Goal: Obtain resource: Download file/media

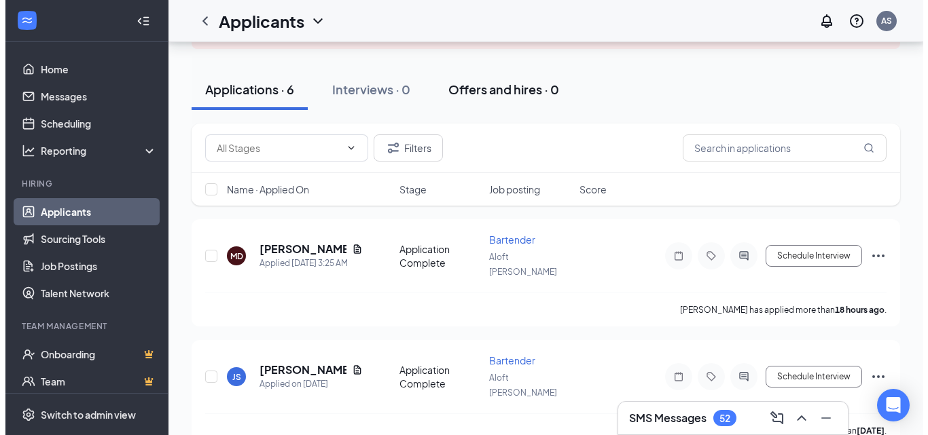
scroll to position [141, 0]
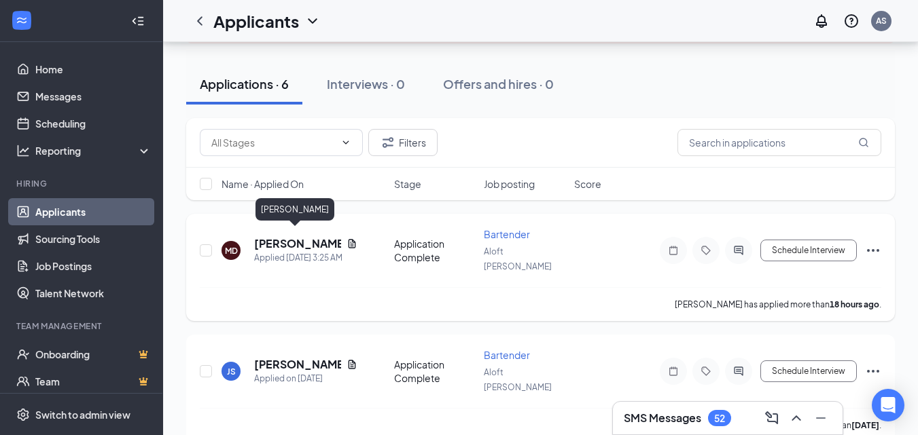
click at [299, 236] on h5 "[PERSON_NAME]" at bounding box center [297, 243] width 87 height 15
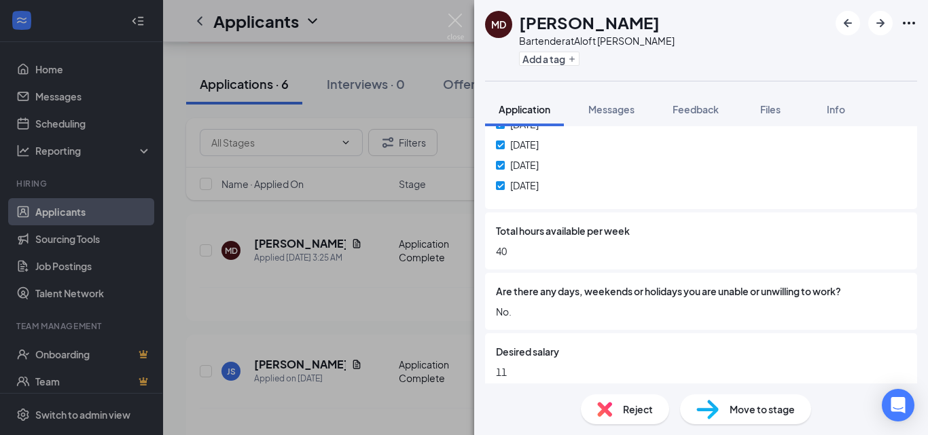
scroll to position [408, 0]
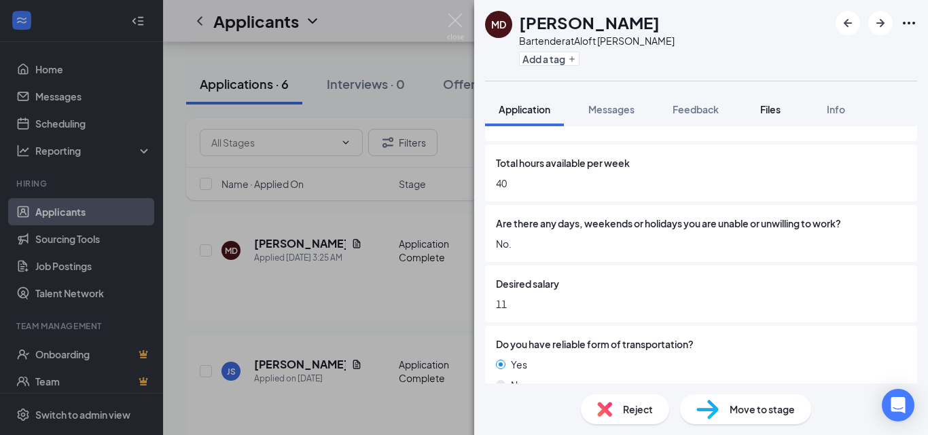
click at [765, 105] on span "Files" at bounding box center [770, 109] width 20 height 12
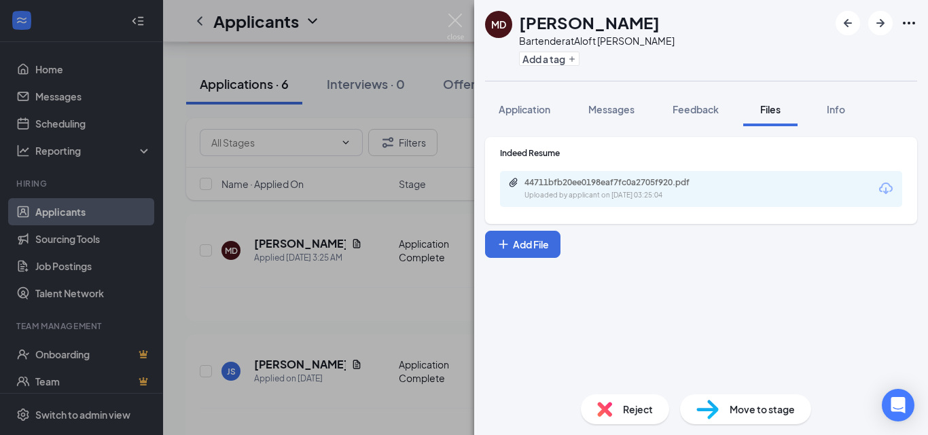
click at [886, 181] on icon "Download" at bounding box center [886, 189] width 16 height 16
click at [875, 29] on icon "ArrowRight" at bounding box center [880, 23] width 16 height 16
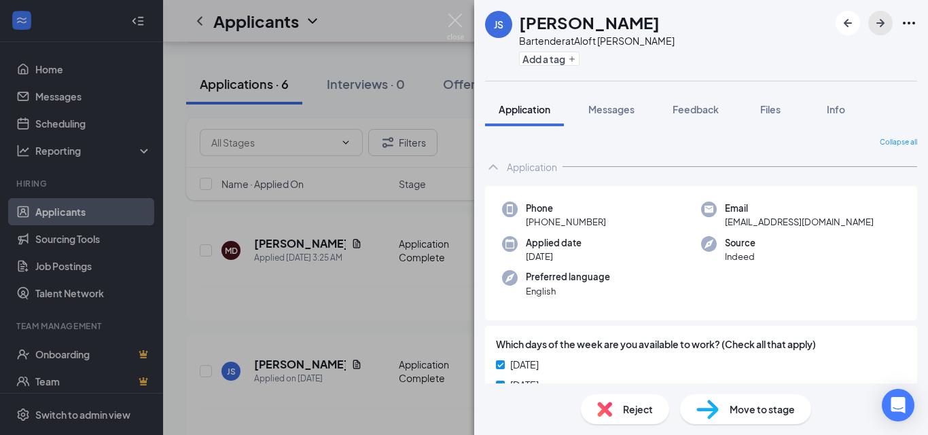
click at [875, 29] on icon "ArrowRight" at bounding box center [880, 23] width 16 height 16
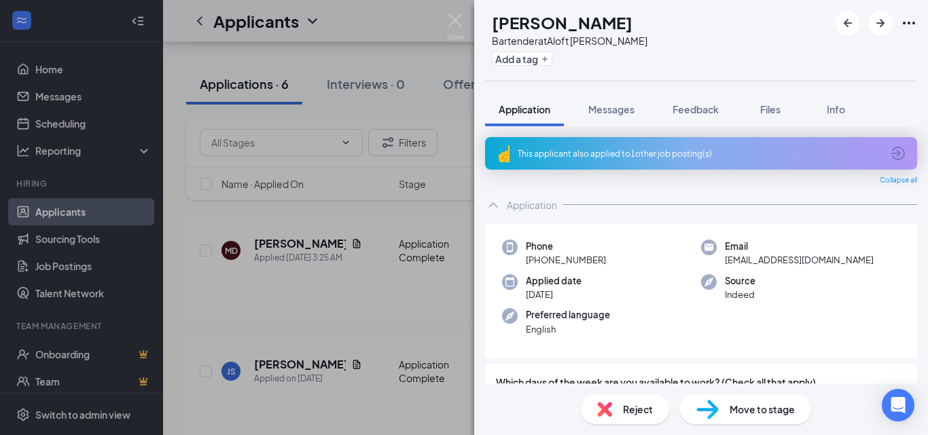
click at [391, 56] on div "[PERSON_NAME] Bartender at Aloft [PERSON_NAME] Add a tag Application Messages F…" at bounding box center [464, 217] width 928 height 435
